Goal: Complete application form: Complete application form

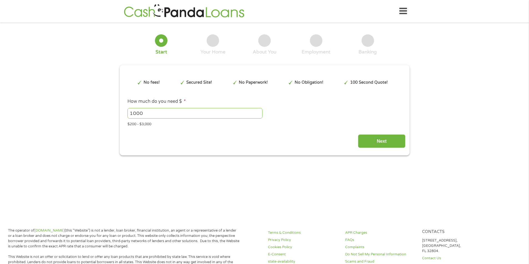
type input "Cj0KCQjwh5vFBhCyARIsAHBx2wyJ8Gsk1lBeXtJ8SVzfXeFj_v1MXUDaTlQMt9hX3qyUWDR6F1gv9b8…"
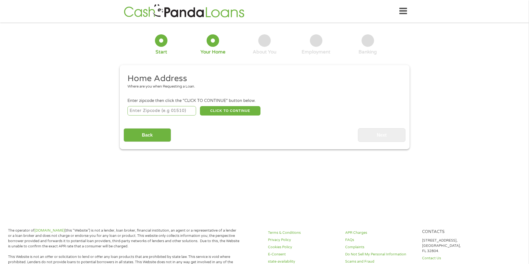
click at [149, 108] on input "number" at bounding box center [161, 110] width 69 height 9
type input "85713"
click at [218, 111] on button "CLICK TO CONTINUE" at bounding box center [230, 110] width 60 height 9
type input "85713"
type input "[GEOGRAPHIC_DATA]"
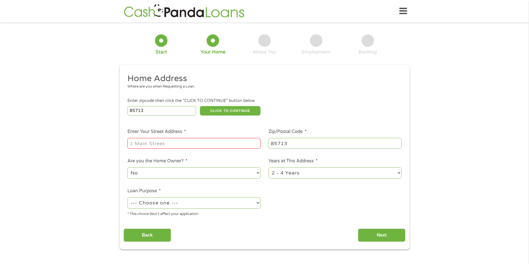
click at [200, 144] on input "Enter Your Street Address *" at bounding box center [193, 143] width 133 height 11
type input "[STREET_ADDRESS]"
click at [198, 170] on select "No Yes" at bounding box center [193, 173] width 133 height 11
click at [127, 168] on select "No Yes" at bounding box center [193, 173] width 133 height 11
click at [298, 173] on select "1 Year or less 1 - 2 Years 2 - 4 Years Over 4 Years" at bounding box center [334, 173] width 133 height 11
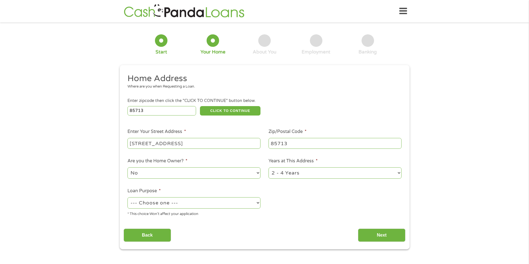
select select "12months"
click at [268, 168] on select "1 Year or less 1 - 2 Years 2 - 4 Years Over 4 Years" at bounding box center [334, 173] width 133 height 11
click at [207, 207] on select "--- Choose one --- Pay Bills Debt Consolidation Home Improvement Major Purchase…" at bounding box center [193, 203] width 133 height 11
select select "paybills"
click at [127, 198] on select "--- Choose one --- Pay Bills Debt Consolidation Home Improvement Major Purchase…" at bounding box center [193, 203] width 133 height 11
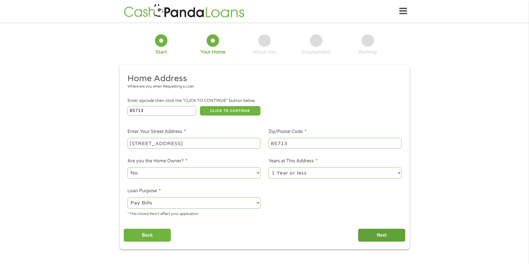
click at [379, 231] on input "Next" at bounding box center [381, 236] width 47 height 14
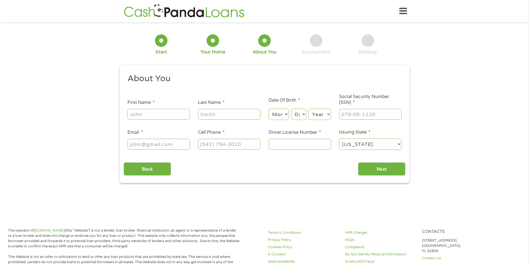
click at [150, 112] on input "First Name *" at bounding box center [158, 114] width 62 height 11
type input "[PERSON_NAME]"
type input "[EMAIL_ADDRESS][DOMAIN_NAME]"
type input "[PHONE_NUMBER]"
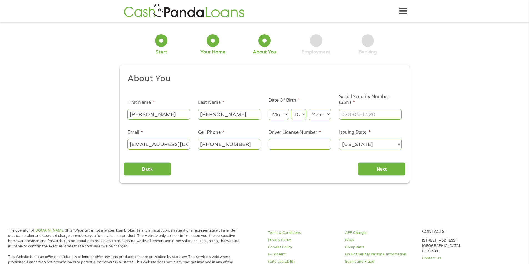
click at [282, 115] on select "Month 1 2 3 4 5 6 7 8 9 10 11 12" at bounding box center [278, 114] width 20 height 11
select select "10"
click at [268, 109] on select "Month 1 2 3 4 5 6 7 8 9 10 11 12" at bounding box center [278, 114] width 20 height 11
click at [301, 117] on select "Day 1 2 3 4 5 6 7 8 9 10 11 12 13 14 15 16 17 18 19 20 21 22 23 24 25 26 27 28 …" at bounding box center [298, 114] width 15 height 11
select select "30"
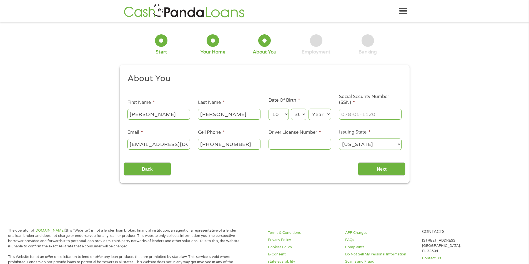
click at [291, 109] on select "Day 1 2 3 4 5 6 7 8 9 10 11 12 13 14 15 16 17 18 19 20 21 22 23 24 25 26 27 28 …" at bounding box center [298, 114] width 15 height 11
click at [322, 119] on select "Year [DATE] 2006 2005 2004 2003 2002 2001 2000 1999 1998 1997 1996 1995 1994 19…" at bounding box center [319, 114] width 22 height 11
select select "1984"
click at [308, 109] on select "Year [DATE] 2006 2005 2004 2003 2002 2001 2000 1999 1998 1997 1996 1995 1994 19…" at bounding box center [319, 114] width 22 height 11
click at [356, 117] on input "___-__-____" at bounding box center [370, 114] width 62 height 11
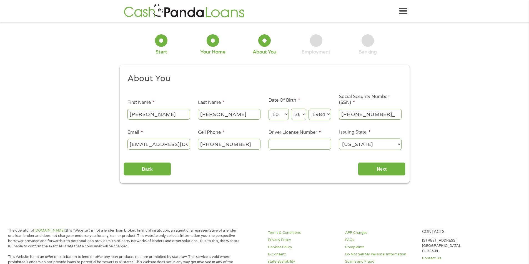
type input "600-16-3751"
click at [310, 143] on input "Driver License Number *" at bounding box center [299, 144] width 62 height 11
type input "D03116668"
click at [380, 165] on input "Next" at bounding box center [381, 170] width 47 height 14
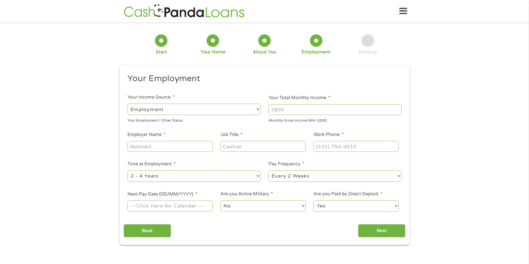
click at [162, 107] on select "--- Choose one --- Employment [DEMOGRAPHIC_DATA] Benefits" at bounding box center [193, 109] width 133 height 11
select select "benefits"
click at [127, 104] on select "--- Choose one --- Employment [DEMOGRAPHIC_DATA] Benefits" at bounding box center [193, 109] width 133 height 11
type input "Other"
type input "[PHONE_NUMBER]"
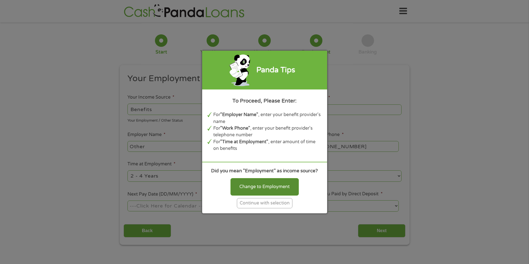
click at [275, 190] on div "Change to Employment" at bounding box center [264, 186] width 68 height 17
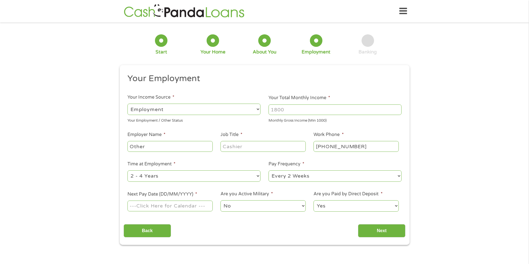
click at [255, 112] on select "--- Choose one --- Employment [DEMOGRAPHIC_DATA] Benefits" at bounding box center [193, 109] width 133 height 11
select select "selfEmployed"
click at [127, 104] on select "--- Choose one --- Employment [DEMOGRAPHIC_DATA] Benefits" at bounding box center [193, 109] width 133 height 11
click at [304, 108] on input "Your Total Monthly Income *" at bounding box center [334, 110] width 133 height 11
type input "1200"
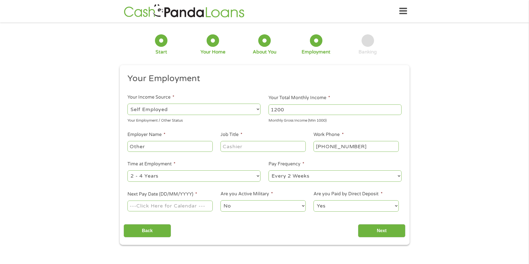
click at [262, 148] on input "Job Title *" at bounding box center [262, 146] width 85 height 11
type input "STUDENT"
click at [205, 179] on select "--- Choose one --- 1 Year or less 1 - 2 Years 2 - 4 Years Over 4 Years" at bounding box center [193, 176] width 133 height 11
select select "12months"
click at [127, 171] on select "--- Choose one --- 1 Year or less 1 - 2 Years 2 - 4 Years Over 4 Years" at bounding box center [193, 176] width 133 height 11
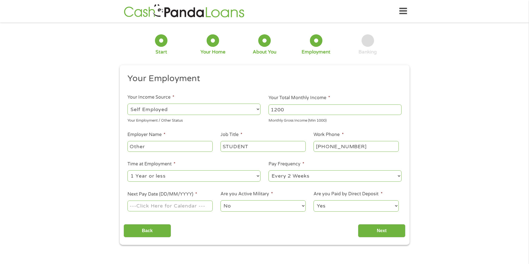
click at [322, 177] on select "--- Choose one --- Every 2 Weeks Every Week Monthly Semi-Monthly" at bounding box center [334, 176] width 133 height 11
click at [268, 171] on select "--- Choose one --- Every 2 Weeks Every Week Monthly Semi-Monthly" at bounding box center [334, 176] width 133 height 11
click at [185, 207] on input "Next Pay Date (DD/MM/YYYY) *" at bounding box center [169, 206] width 85 height 11
click at [179, 207] on input "Next Pay Date (DD/MM/YYYY) *" at bounding box center [169, 206] width 85 height 11
click at [199, 175] on select "--- Choose one --- 1 Year or less 1 - 2 Years 2 - 4 Years Over 4 Years" at bounding box center [193, 176] width 133 height 11
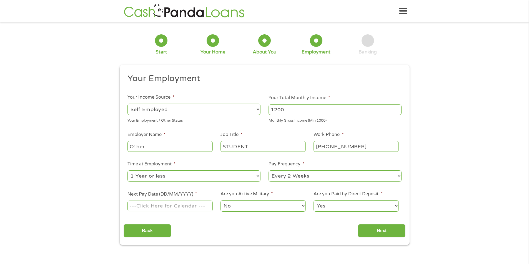
click at [176, 176] on select "--- Choose one --- 1 Year or less 1 - 2 Years 2 - 4 Years Over 4 Years" at bounding box center [193, 176] width 133 height 11
click at [166, 208] on input "Next Pay Date (DD/MM/YYYY) *" at bounding box center [169, 206] width 85 height 11
type input "[DATE]"
click at [247, 209] on select "No Yes" at bounding box center [262, 206] width 85 height 11
click at [220, 201] on select "No Yes" at bounding box center [262, 206] width 85 height 11
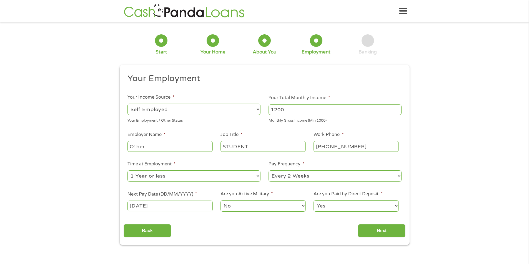
click at [351, 205] on select "Yes No" at bounding box center [355, 206] width 85 height 11
select select "0"
click at [313, 201] on select "Yes No" at bounding box center [355, 206] width 85 height 11
click at [379, 230] on input "Next" at bounding box center [381, 231] width 47 height 14
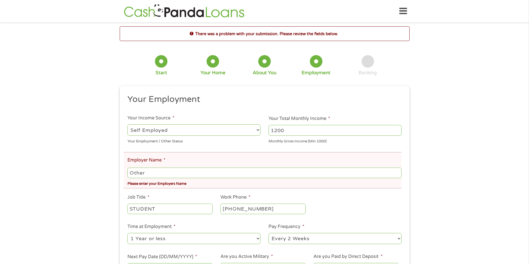
drag, startPoint x: 154, startPoint y: 173, endPoint x: 127, endPoint y: 174, distance: 26.4
click at [127, 174] on input "Other" at bounding box center [264, 173] width 274 height 11
type input "C"
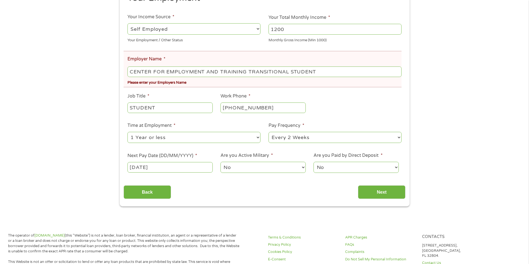
scroll to position [111, 0]
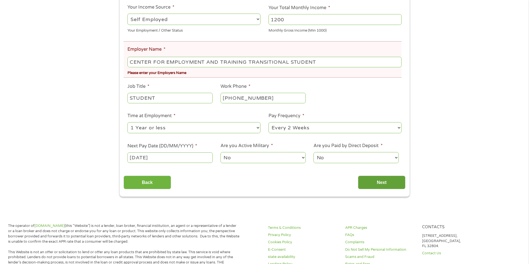
type input "CENTER FOR EMPLOYMENT AND TRAINING TRANSITIONAL STUDENT"
click at [380, 183] on input "Next" at bounding box center [381, 183] width 47 height 14
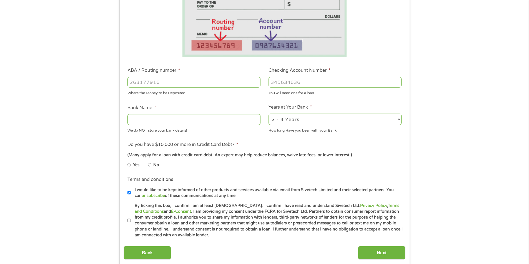
click at [151, 165] on li "No" at bounding box center [158, 165] width 20 height 11
click at [150, 165] on input "No" at bounding box center [149, 165] width 3 height 9
radio input "true"
click at [168, 80] on input "ABA / Routing number *" at bounding box center [193, 82] width 133 height 11
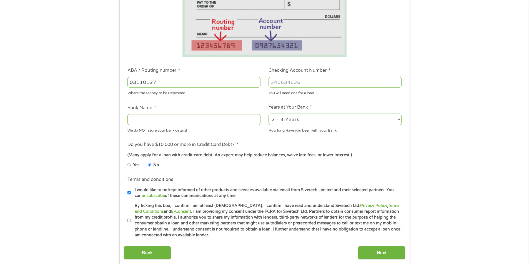
type input "031101279"
type input "THE BANCORP BANK"
type input "031101279"
click at [295, 86] on input "Checking Account Number *" at bounding box center [334, 82] width 133 height 11
type input "450955232376590"
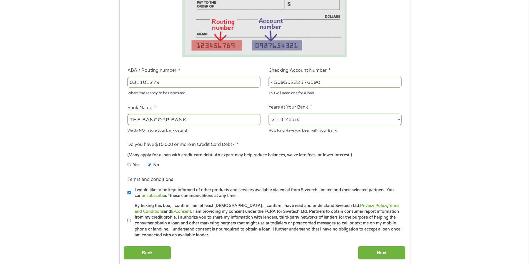
click at [299, 120] on select "2 - 4 Years 6 - 12 Months 1 - 2 Years Over 4 Years" at bounding box center [334, 119] width 133 height 11
select select "24months"
click at [268, 114] on select "2 - 4 Years 6 - 12 Months 1 - 2 Years Over 4 Years" at bounding box center [334, 119] width 133 height 11
click at [128, 221] on input "By ticking this box, I confirm I am at least [DEMOGRAPHIC_DATA]. I confirm I ha…" at bounding box center [128, 220] width 3 height 9
checkbox input "true"
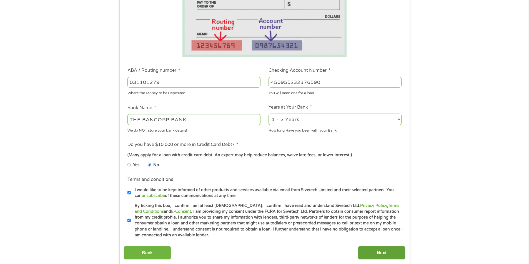
click at [393, 252] on input "Next" at bounding box center [381, 253] width 47 height 14
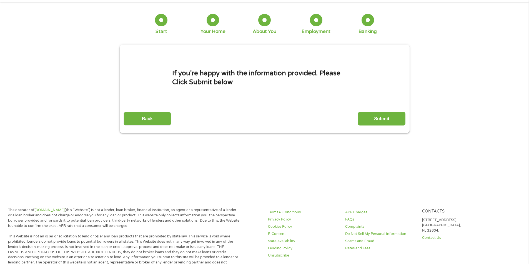
scroll to position [0, 0]
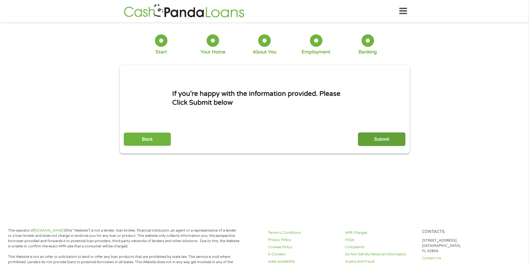
click at [378, 136] on input "Submit" at bounding box center [381, 140] width 47 height 14
